Goal: Find specific page/section: Find specific page/section

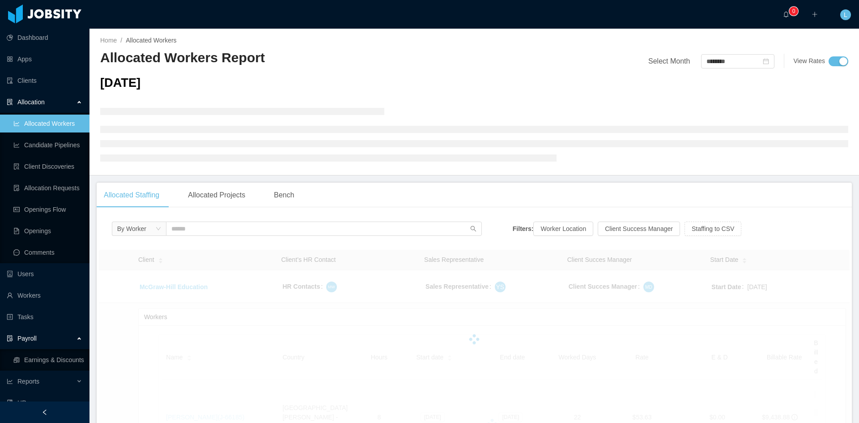
scroll to position [39, 0]
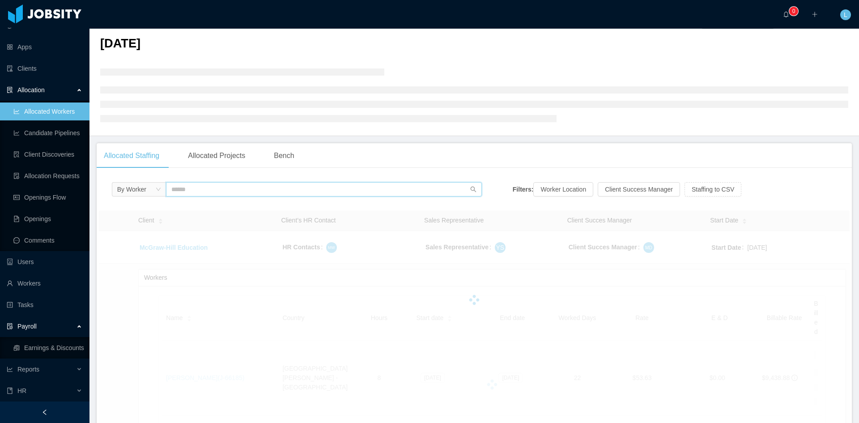
click at [252, 192] on input "text" at bounding box center [324, 189] width 316 height 14
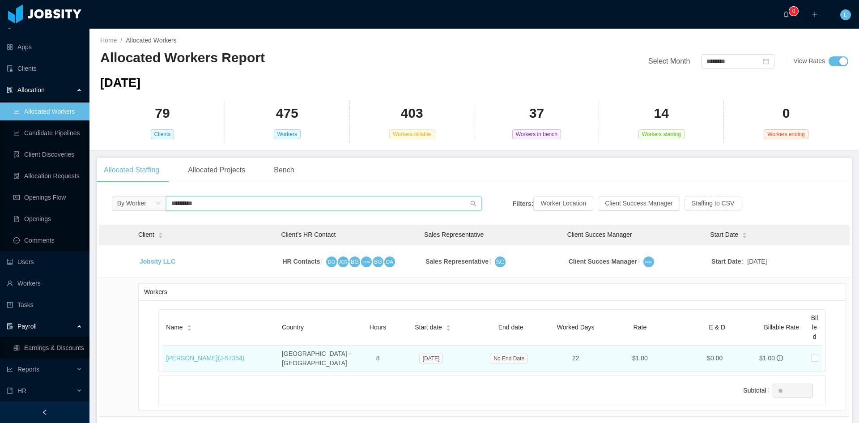
type input "*********"
click at [211, 359] on td "[PERSON_NAME] (J- 57354 )" at bounding box center [220, 358] width 116 height 26
click at [208, 354] on link "[PERSON_NAME] (J- 57354 )" at bounding box center [205, 357] width 78 height 7
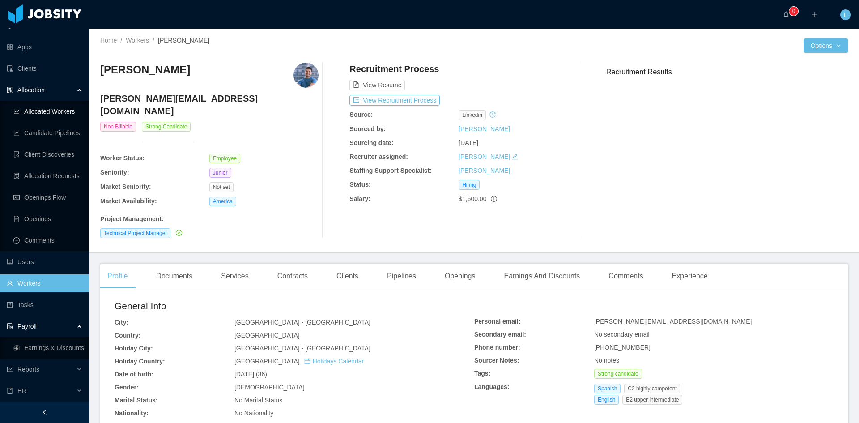
click at [50, 111] on link "Allocated Workers" at bounding box center [47, 111] width 69 height 18
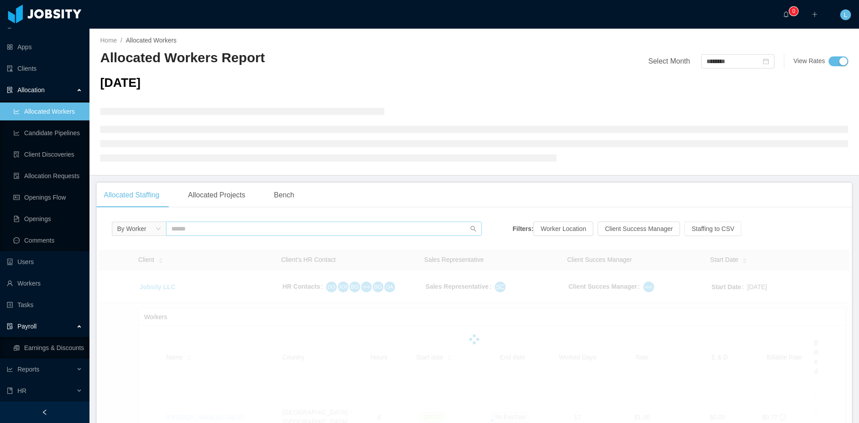
click at [55, 115] on link "Allocated Workers" at bounding box center [47, 111] width 69 height 18
click at [188, 229] on input "text" at bounding box center [324, 229] width 316 height 14
type input "*******"
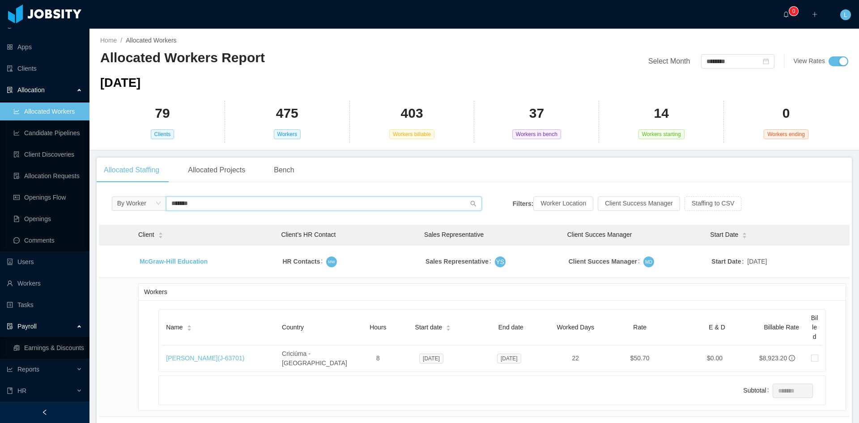
scroll to position [57, 0]
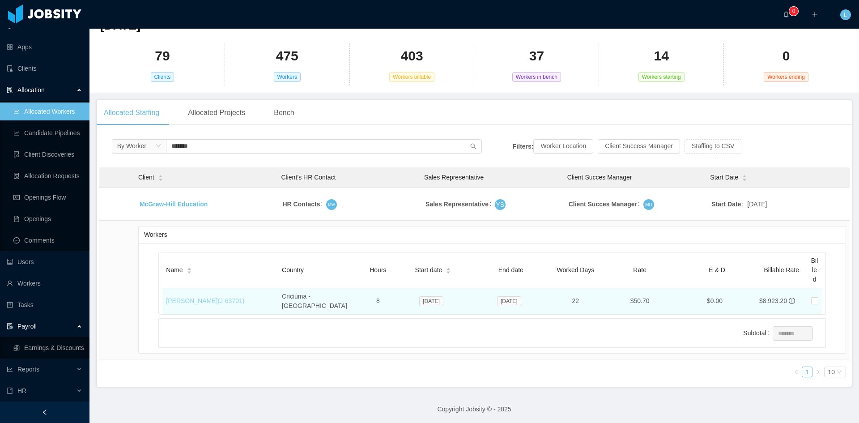
click at [220, 297] on link "[PERSON_NAME] (J- 63701 )" at bounding box center [205, 300] width 78 height 7
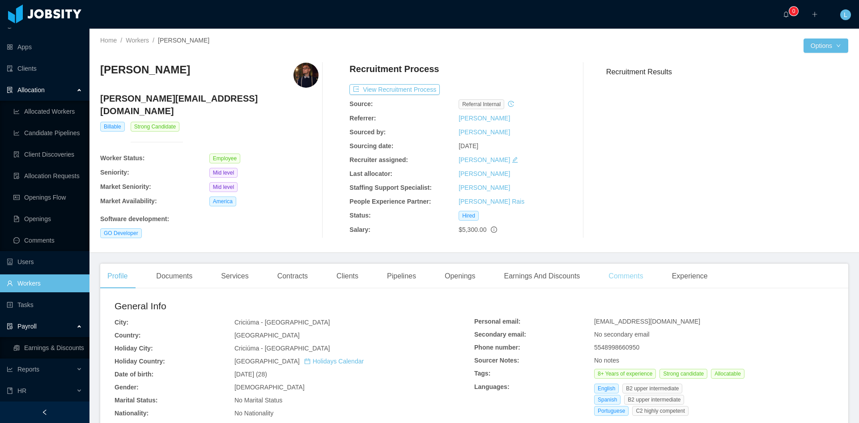
click at [627, 271] on div "Comments" at bounding box center [625, 276] width 49 height 25
